Goal: Subscribe to service/newsletter

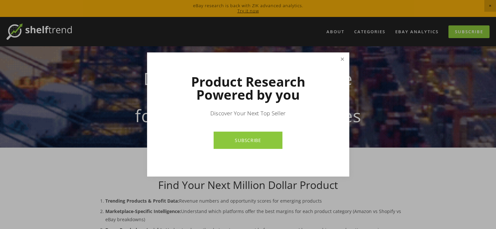
click at [344, 59] on link "Close" at bounding box center [341, 58] width 11 height 11
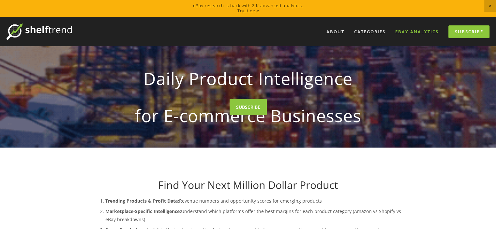
click at [422, 30] on link "eBay Analytics" at bounding box center [417, 31] width 52 height 11
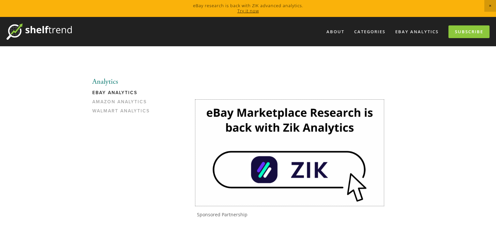
click at [281, 131] on img at bounding box center [289, 153] width 188 height 106
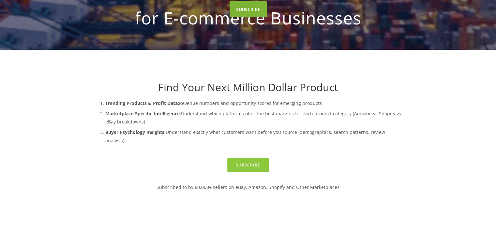
click at [250, 17] on link "SUBSCRIBE" at bounding box center [247, 9] width 37 height 16
